Goal: Transaction & Acquisition: Obtain resource

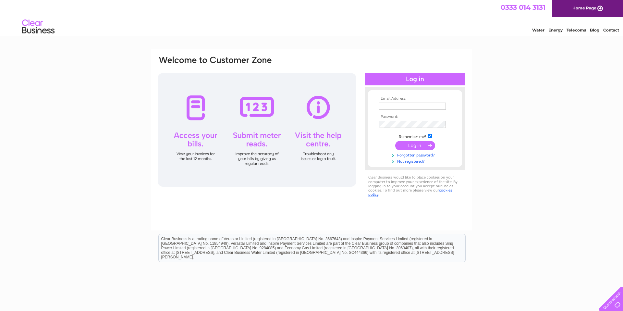
type input "Info@i-rent.co.uk"
click at [424, 143] on input "submit" at bounding box center [415, 145] width 40 height 9
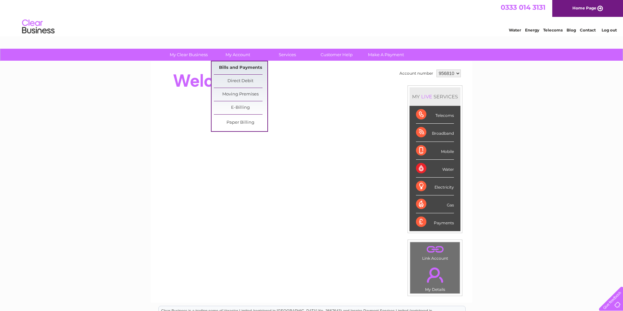
click at [246, 68] on link "Bills and Payments" at bounding box center [241, 67] width 54 height 13
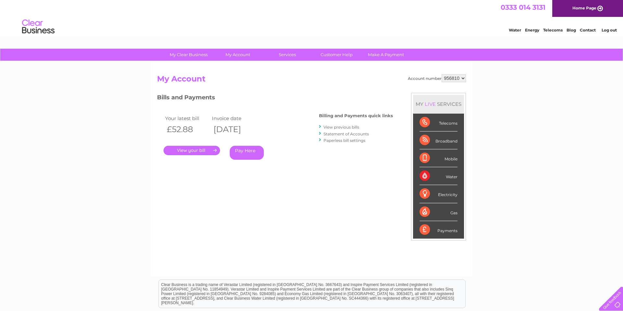
click at [199, 151] on link "." at bounding box center [192, 150] width 56 height 9
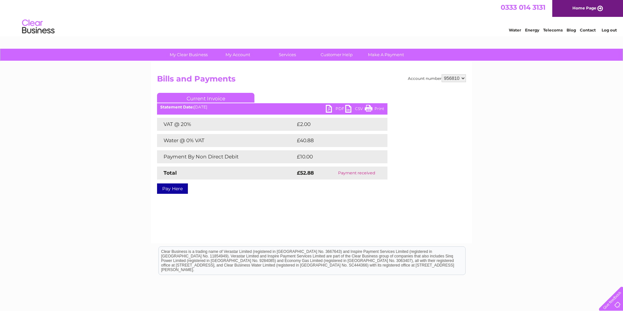
click at [337, 109] on link "PDF" at bounding box center [335, 109] width 19 height 9
click at [462, 78] on select "956810 988908" at bounding box center [454, 78] width 24 height 8
select select "988908"
click at [442, 74] on select "956810 988908" at bounding box center [454, 78] width 24 height 8
click at [456, 78] on select "956810 988908" at bounding box center [454, 78] width 24 height 8
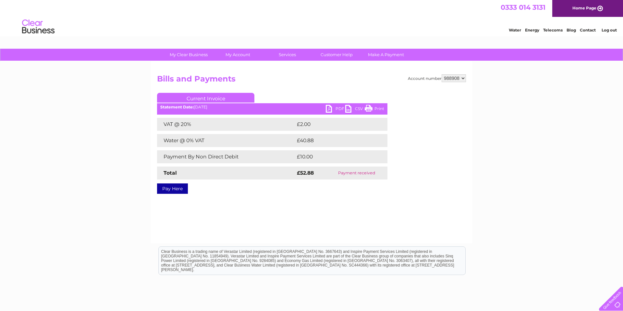
click at [442, 74] on select "956810 988908" at bounding box center [454, 78] width 24 height 8
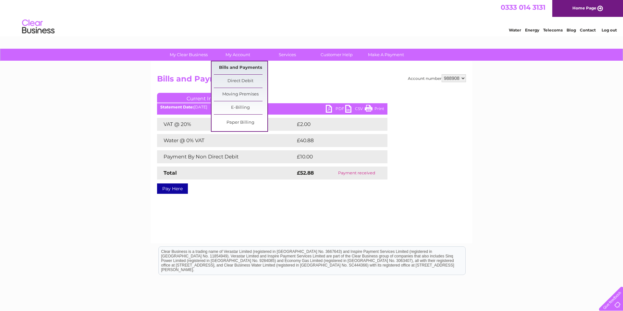
click at [243, 68] on link "Bills and Payments" at bounding box center [241, 67] width 54 height 13
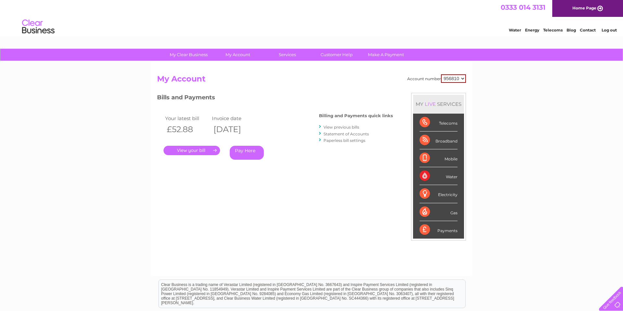
click at [340, 133] on link "Statement of Accounts" at bounding box center [346, 133] width 45 height 5
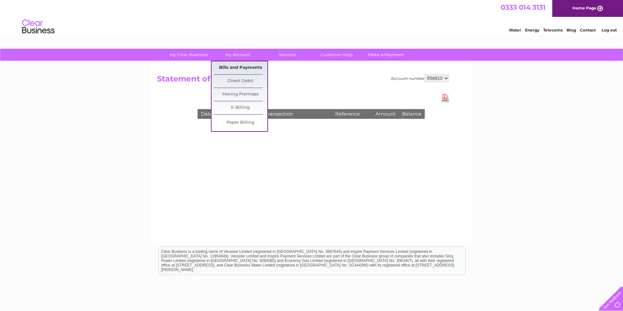
click at [243, 68] on link "Bills and Payments" at bounding box center [241, 67] width 54 height 13
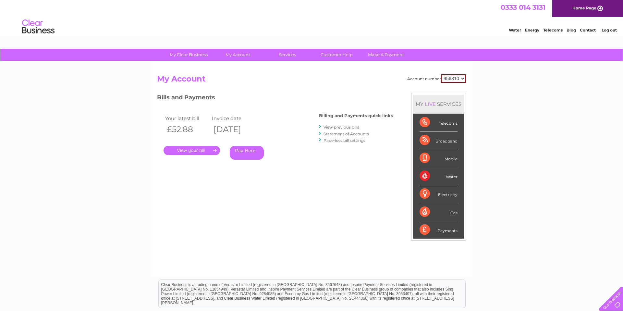
click at [214, 150] on link "." at bounding box center [192, 150] width 56 height 9
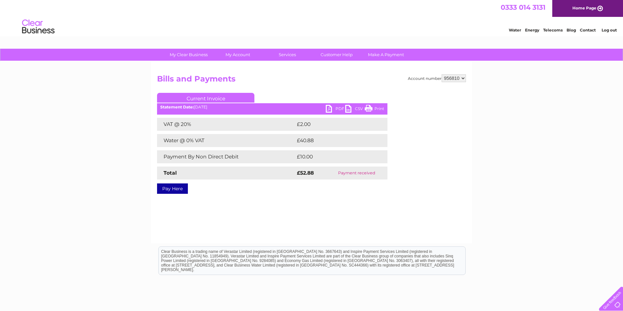
click at [461, 77] on select "956810 988908" at bounding box center [454, 78] width 24 height 8
select select "988908"
click at [442, 74] on select "956810 988908" at bounding box center [454, 78] width 24 height 8
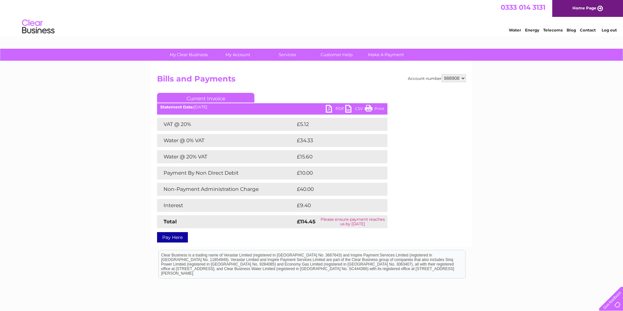
click at [331, 108] on link "PDF" at bounding box center [335, 109] width 19 height 9
click at [339, 108] on link "PDF" at bounding box center [335, 109] width 19 height 9
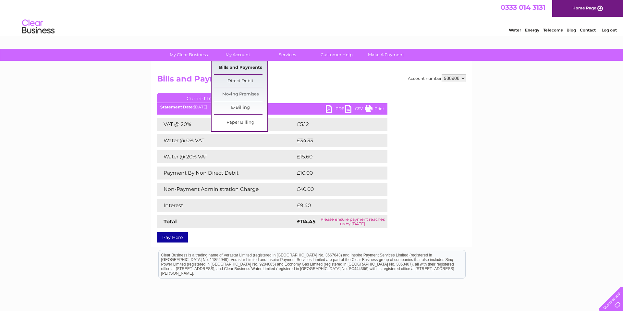
click at [241, 67] on link "Bills and Payments" at bounding box center [241, 67] width 54 height 13
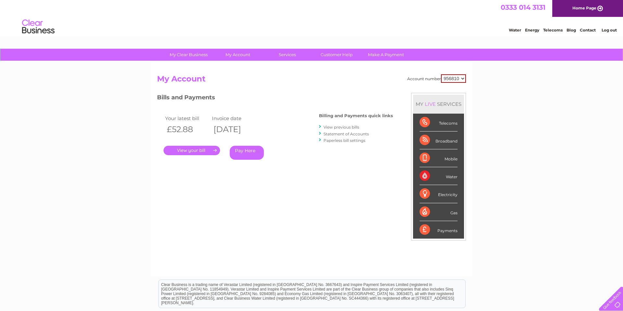
click at [336, 127] on link "View previous bills" at bounding box center [342, 127] width 36 height 5
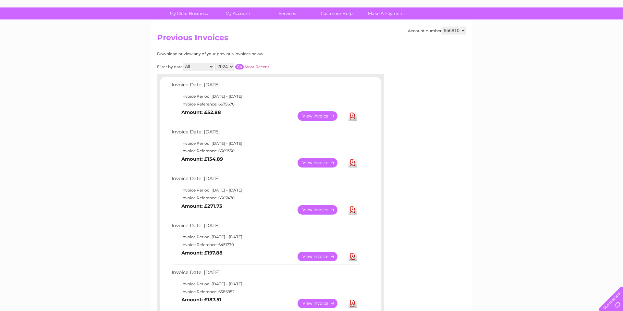
scroll to position [42, 0]
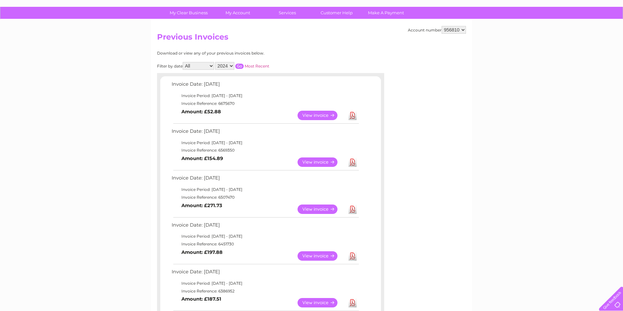
click at [232, 67] on select "2024 2023 2022 2021" at bounding box center [224, 66] width 19 height 8
click at [266, 65] on link "Most Recent" at bounding box center [257, 66] width 25 height 5
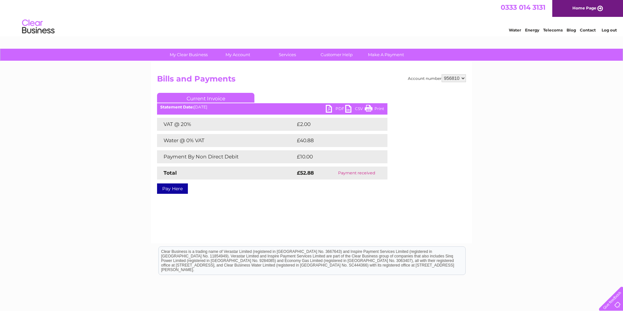
click at [460, 79] on select "956810 988908" at bounding box center [454, 78] width 24 height 8
select select "988908"
click at [442, 74] on select "956810 988908" at bounding box center [454, 78] width 24 height 8
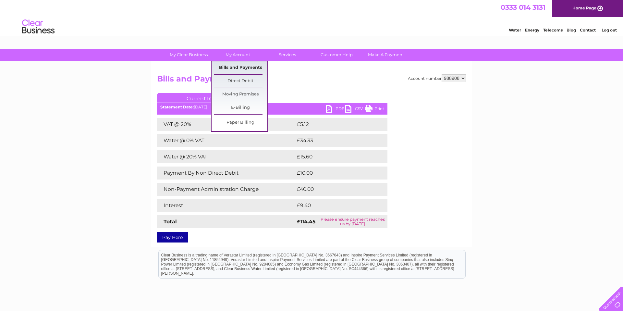
click at [243, 69] on link "Bills and Payments" at bounding box center [241, 67] width 54 height 13
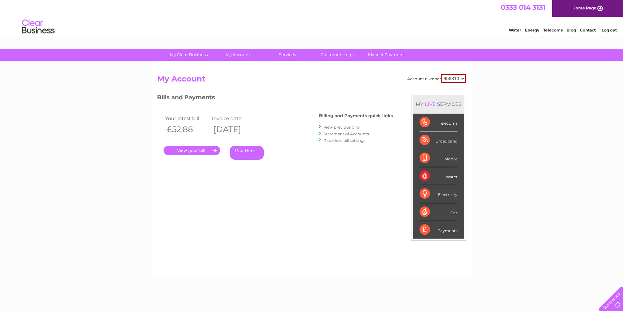
click at [245, 68] on div "Account number 956810 988908 My Account MY LIVE SERVICES Telecoms Broadband Mob…" at bounding box center [311, 168] width 321 height 215
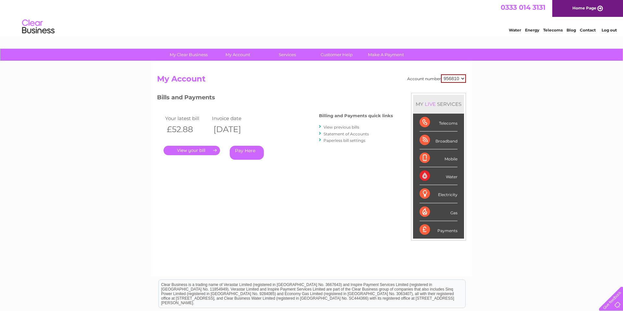
click at [461, 80] on select "956810 988908" at bounding box center [453, 78] width 25 height 8
select select "988908"
click at [441, 74] on select "956810 988908" at bounding box center [453, 78] width 25 height 8
click at [197, 151] on link "." at bounding box center [192, 150] width 56 height 9
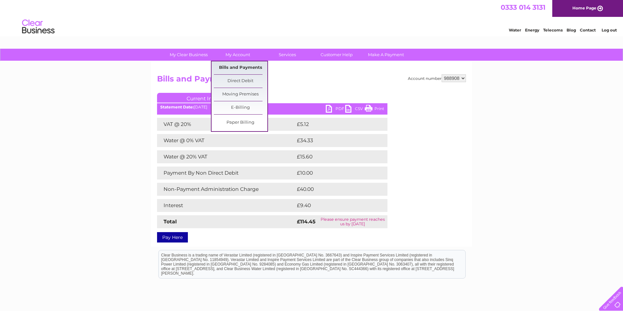
click at [243, 67] on link "Bills and Payments" at bounding box center [241, 67] width 54 height 13
click at [238, 67] on link "Bills and Payments" at bounding box center [241, 67] width 54 height 13
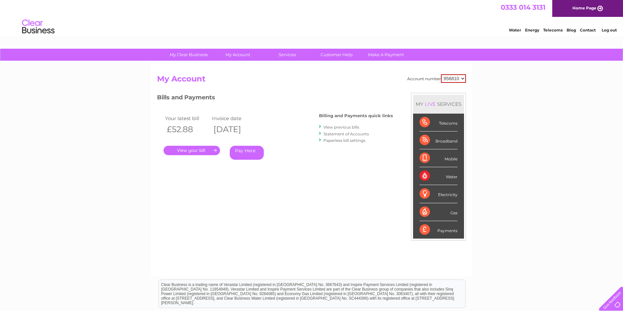
click at [459, 79] on select "956810 988908" at bounding box center [453, 78] width 25 height 8
select select "988908"
click at [441, 74] on select "956810 988908" at bounding box center [453, 78] width 25 height 8
click at [341, 127] on link "View previous bills" at bounding box center [342, 127] width 36 height 5
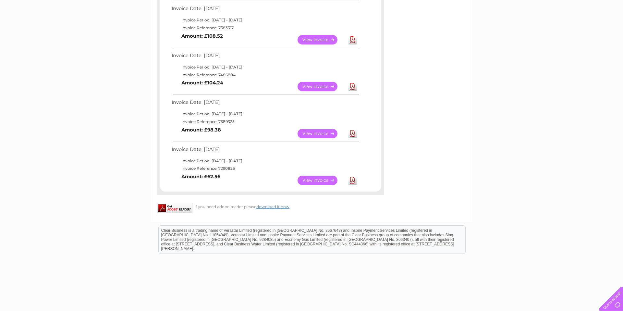
scroll to position [379, 0]
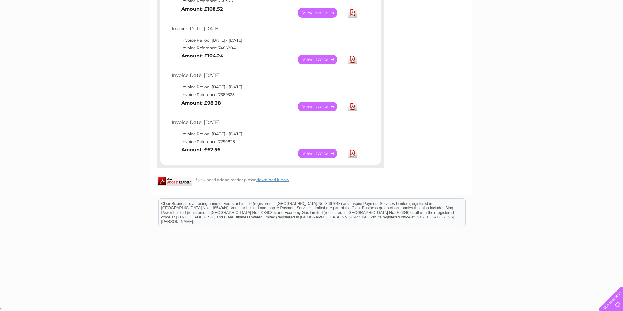
click at [313, 155] on link "View" at bounding box center [322, 153] width 48 height 9
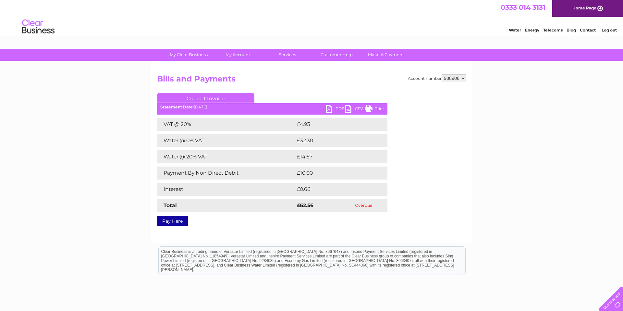
click at [337, 109] on link "PDF" at bounding box center [335, 109] width 19 height 9
